Goal: Navigation & Orientation: Go to known website

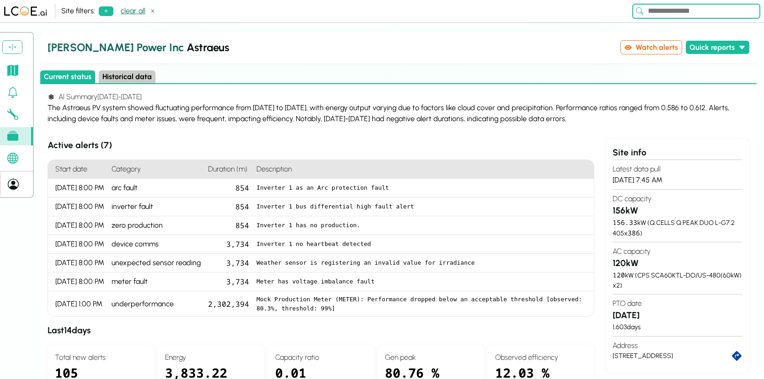
click at [143, 12] on button "clear all" at bounding box center [138, 11] width 43 height 13
click at [12, 74] on icon at bounding box center [12, 70] width 11 height 11
